Goal: Transaction & Acquisition: Purchase product/service

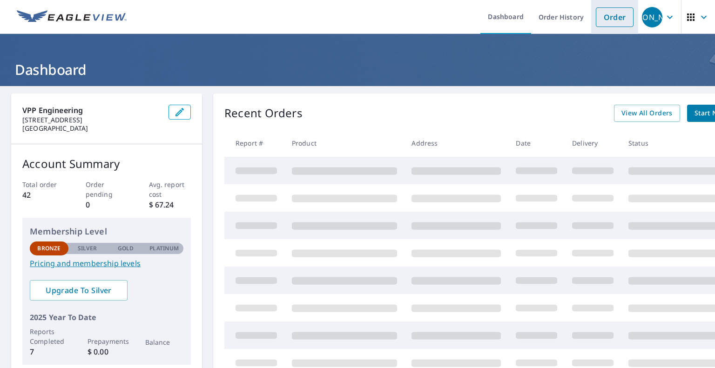
click at [596, 16] on link "Order" at bounding box center [615, 17] width 38 height 20
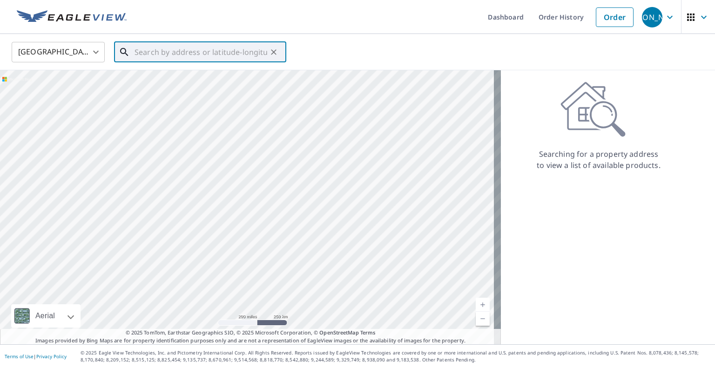
click at [196, 47] on input "text" at bounding box center [201, 52] width 133 height 26
paste input "[STREET_ADDRESS]"
click at [166, 89] on p "Alpine, UT 84004" at bounding box center [206, 89] width 146 height 9
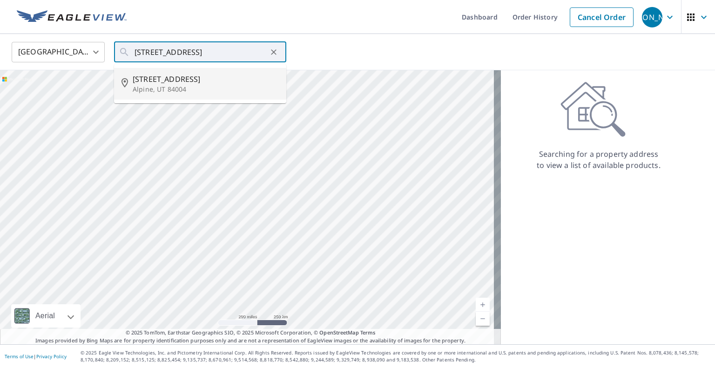
type input "[STREET_ADDRESS]"
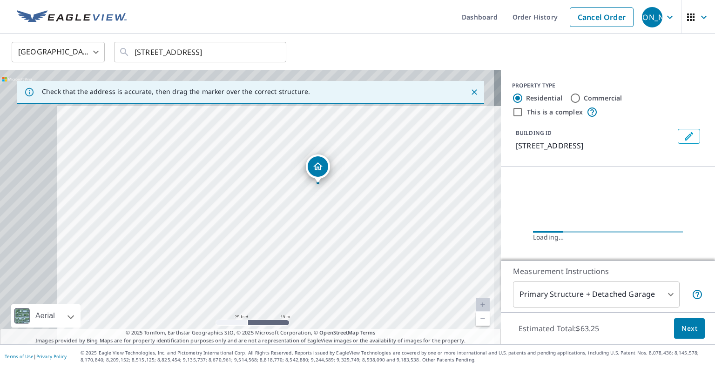
drag, startPoint x: 225, startPoint y: 182, endPoint x: 293, endPoint y: 222, distance: 79.1
click at [293, 222] on div "[STREET_ADDRESS]" at bounding box center [250, 207] width 501 height 274
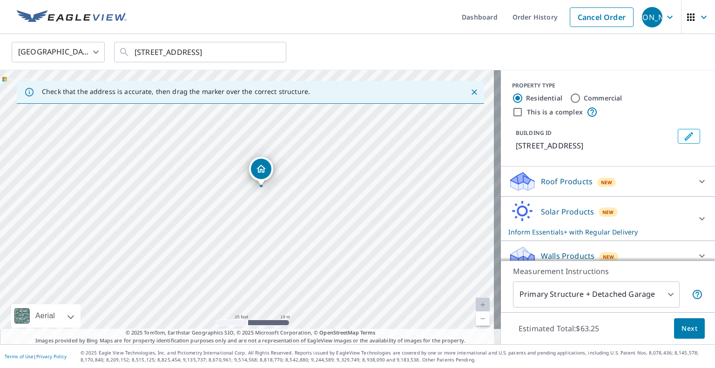
click at [301, 213] on div "[STREET_ADDRESS]" at bounding box center [250, 207] width 501 height 274
click at [472, 92] on icon "Close" at bounding box center [475, 92] width 6 height 6
